Goal: Communication & Community: Answer question/provide support

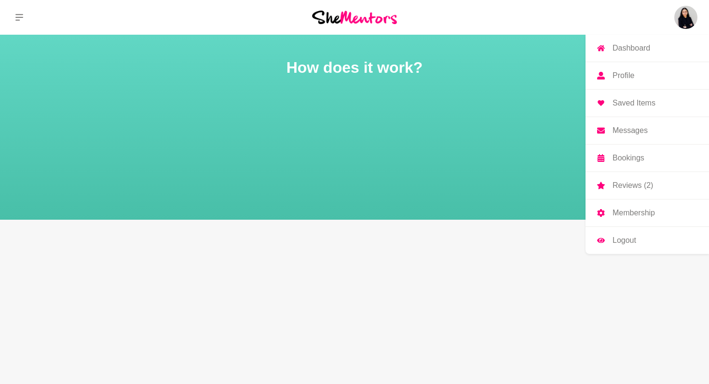
click at [629, 131] on p "Messages" at bounding box center [630, 131] width 35 height 8
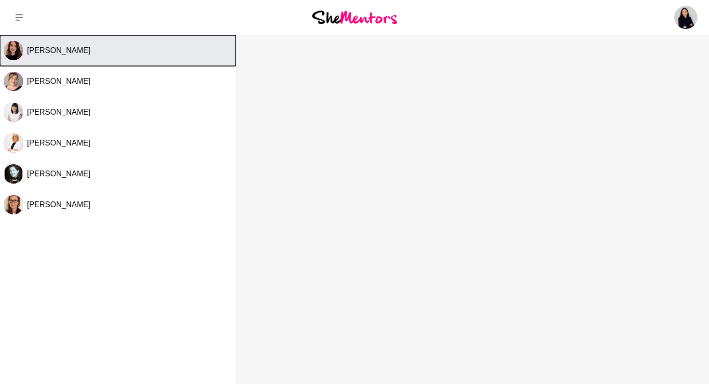
click at [52, 51] on span "[PERSON_NAME]" at bounding box center [59, 50] width 64 height 8
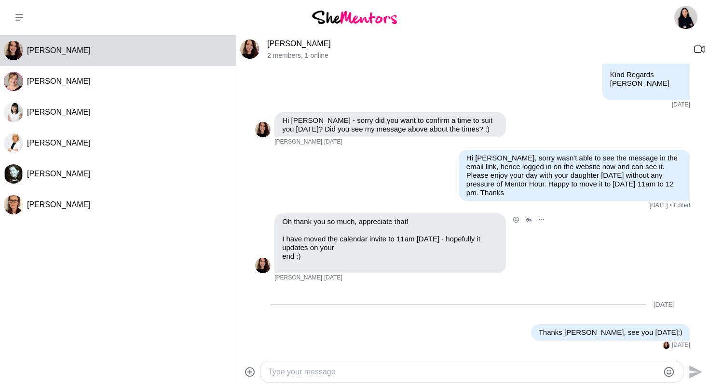
scroll to position [1392, 0]
click at [273, 372] on textarea "Type your message" at bounding box center [463, 373] width 391 height 12
type textarea "h"
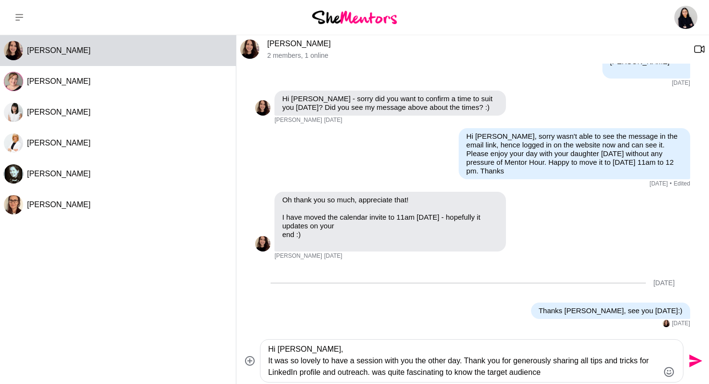
click at [379, 373] on textarea "Hi [PERSON_NAME], It was so lovely to have a session with you the other day. Th…" at bounding box center [463, 361] width 391 height 35
click at [555, 374] on textarea "Hi [PERSON_NAME], It was so lovely to have a session with you the other day. Th…" at bounding box center [463, 361] width 391 height 35
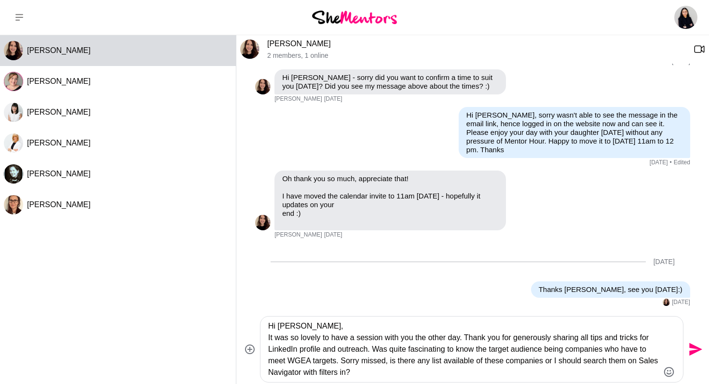
click at [372, 349] on textarea "Hi [PERSON_NAME], It was so lovely to have a session with you the other day. Th…" at bounding box center [463, 350] width 391 height 58
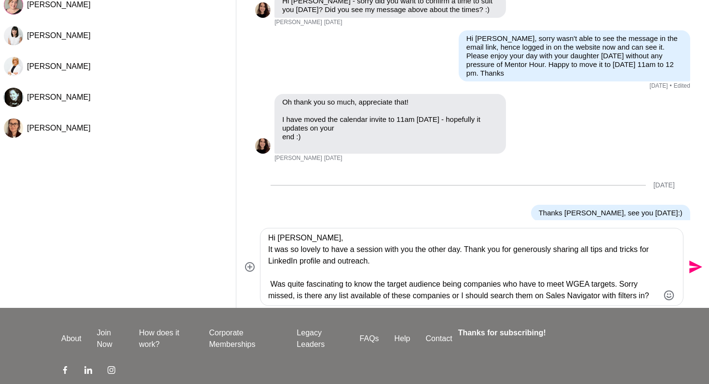
scroll to position [80, 0]
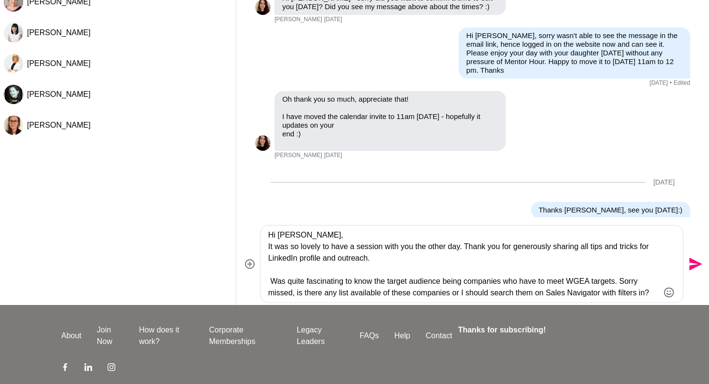
click at [657, 294] on textarea "Hi [PERSON_NAME], It was so lovely to have a session with you the other day. Th…" at bounding box center [463, 264] width 391 height 69
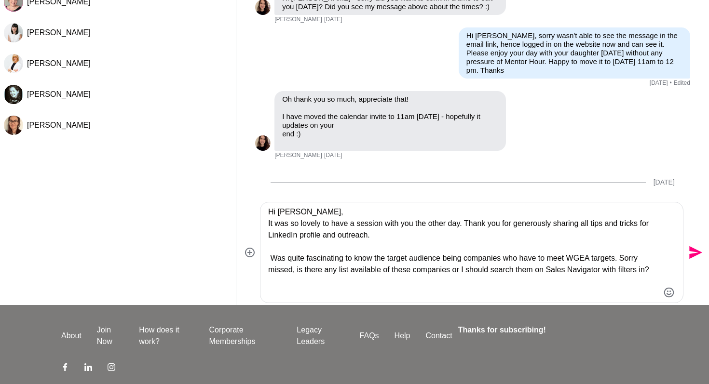
click at [294, 213] on textarea "Hi [PERSON_NAME], It was so lovely to have a session with you the other day. Th…" at bounding box center [463, 252] width 391 height 93
click at [656, 270] on textarea "Hi [PERSON_NAME], It was so lovely to have a session with you the other day. Th…" at bounding box center [463, 247] width 391 height 104
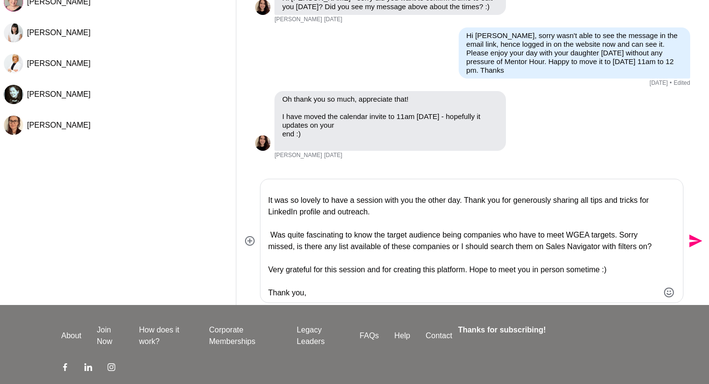
scroll to position [33, 0]
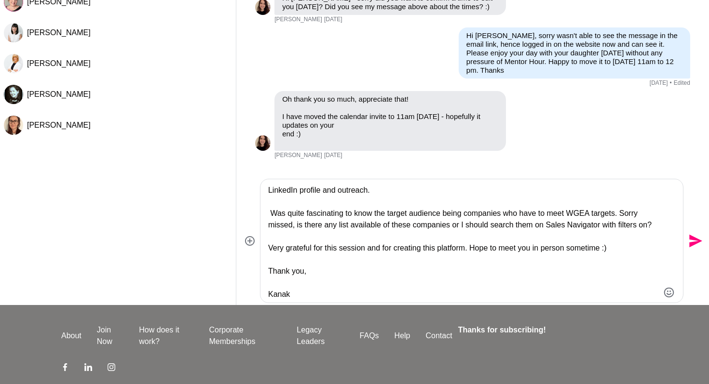
type textarea "Hi [PERSON_NAME], It was so lovely to have a session with you the other day. Th…"
click at [695, 239] on icon "Send" at bounding box center [695, 241] width 13 height 13
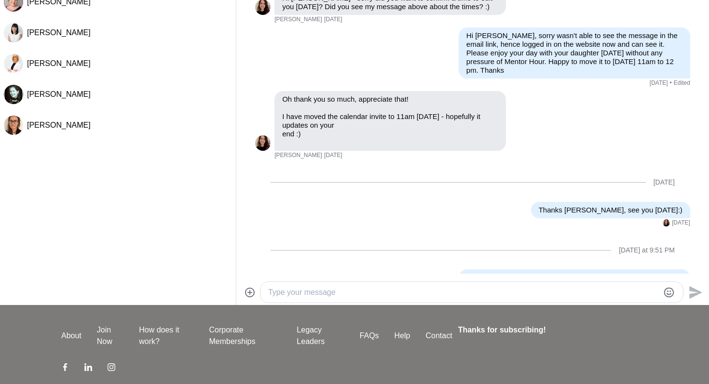
scroll to position [0, 0]
